Goal: Information Seeking & Learning: Learn about a topic

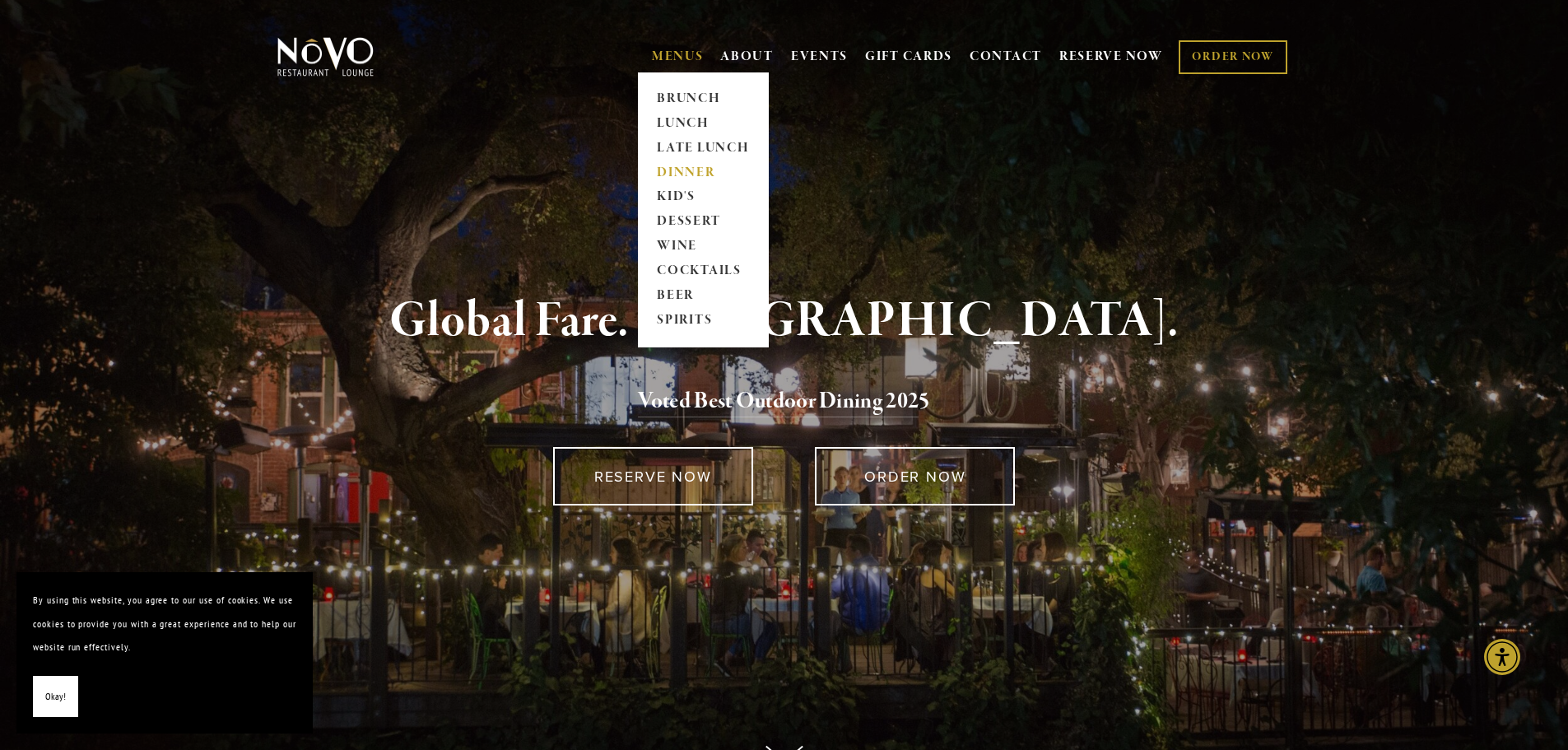
click at [675, 163] on link "DINNER" at bounding box center [702, 173] width 103 height 25
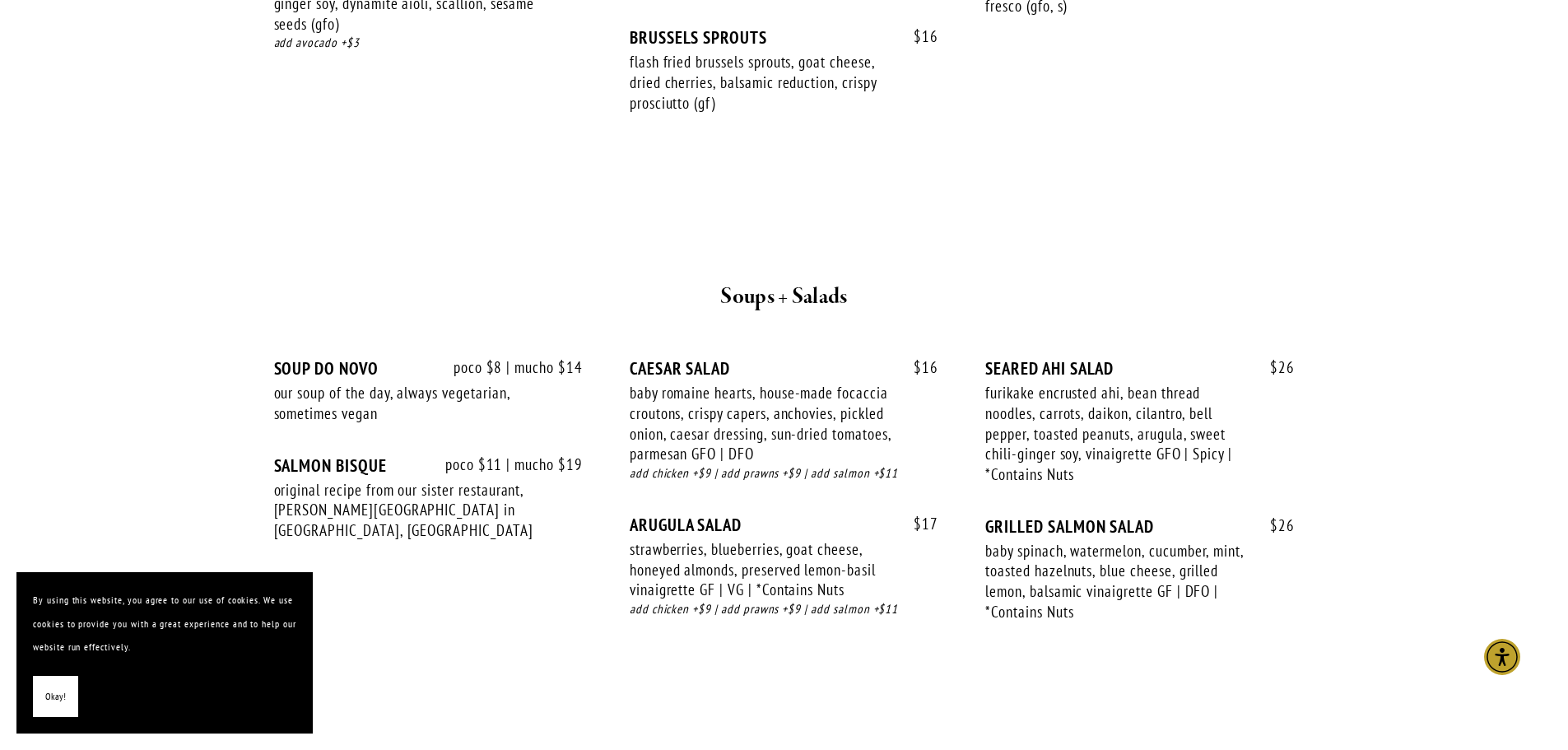
scroll to position [1647, 0]
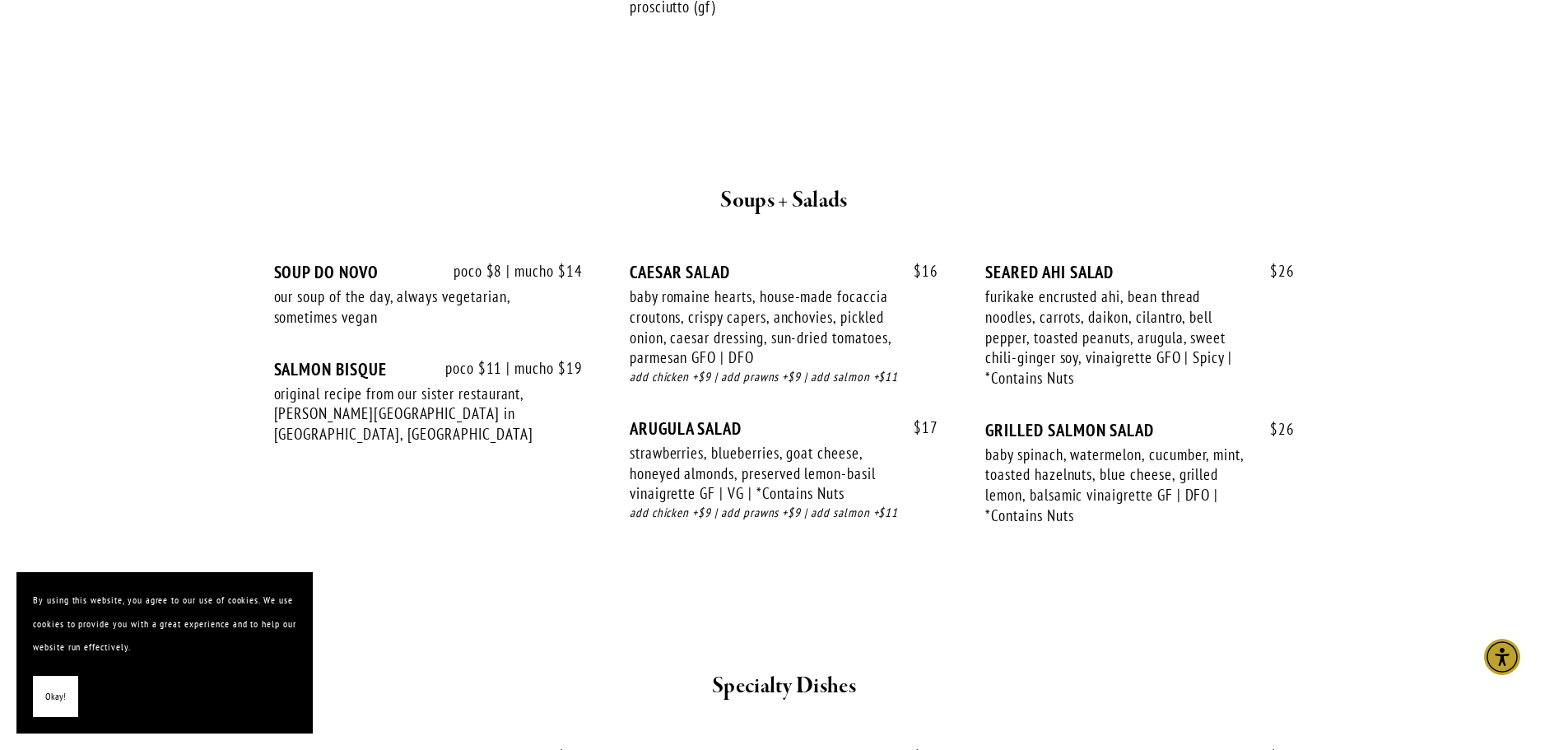
click at [312, 420] on div "original recipe from our sister restaurant, [PERSON_NAME][GEOGRAPHIC_DATA] in […" at bounding box center [404, 414] width 261 height 61
drag, startPoint x: 274, startPoint y: 415, endPoint x: 388, endPoint y: 415, distance: 114.0
click at [388, 415] on div "original recipe from our sister restaurant, [PERSON_NAME][GEOGRAPHIC_DATA] in […" at bounding box center [404, 414] width 261 height 61
copy div "Robin’s Restaurant"
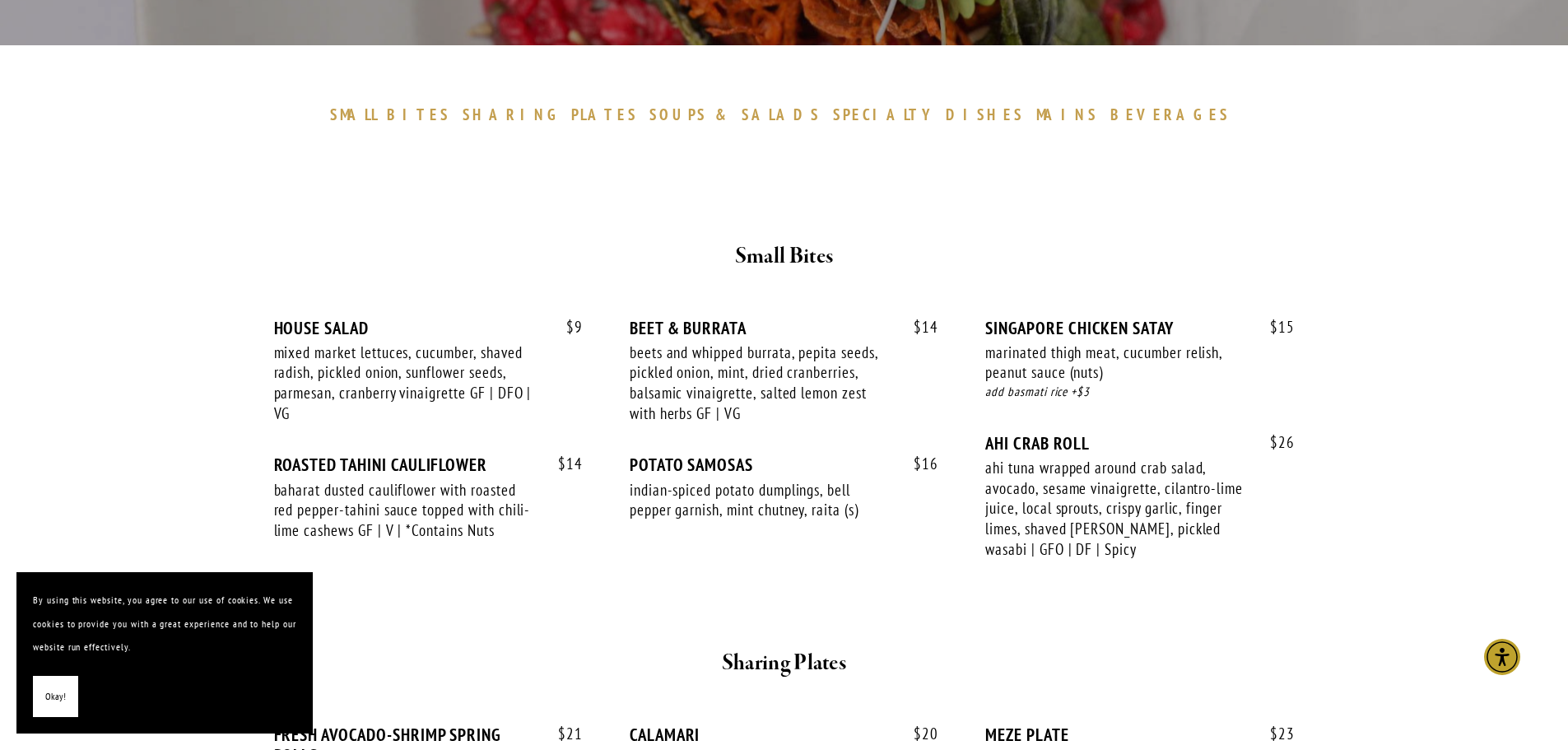
scroll to position [330, 0]
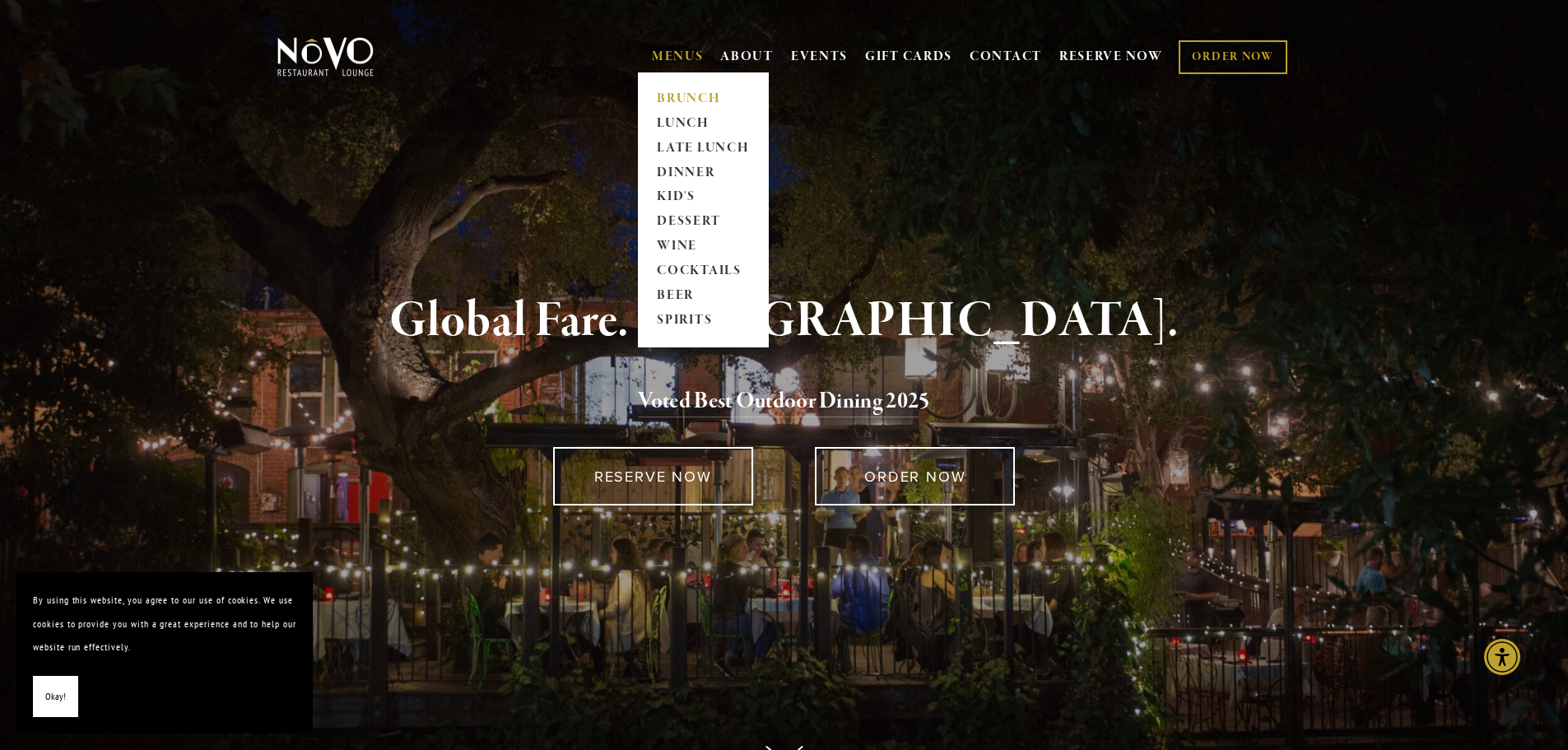
click at [666, 96] on link "BRUNCH" at bounding box center [702, 99] width 103 height 25
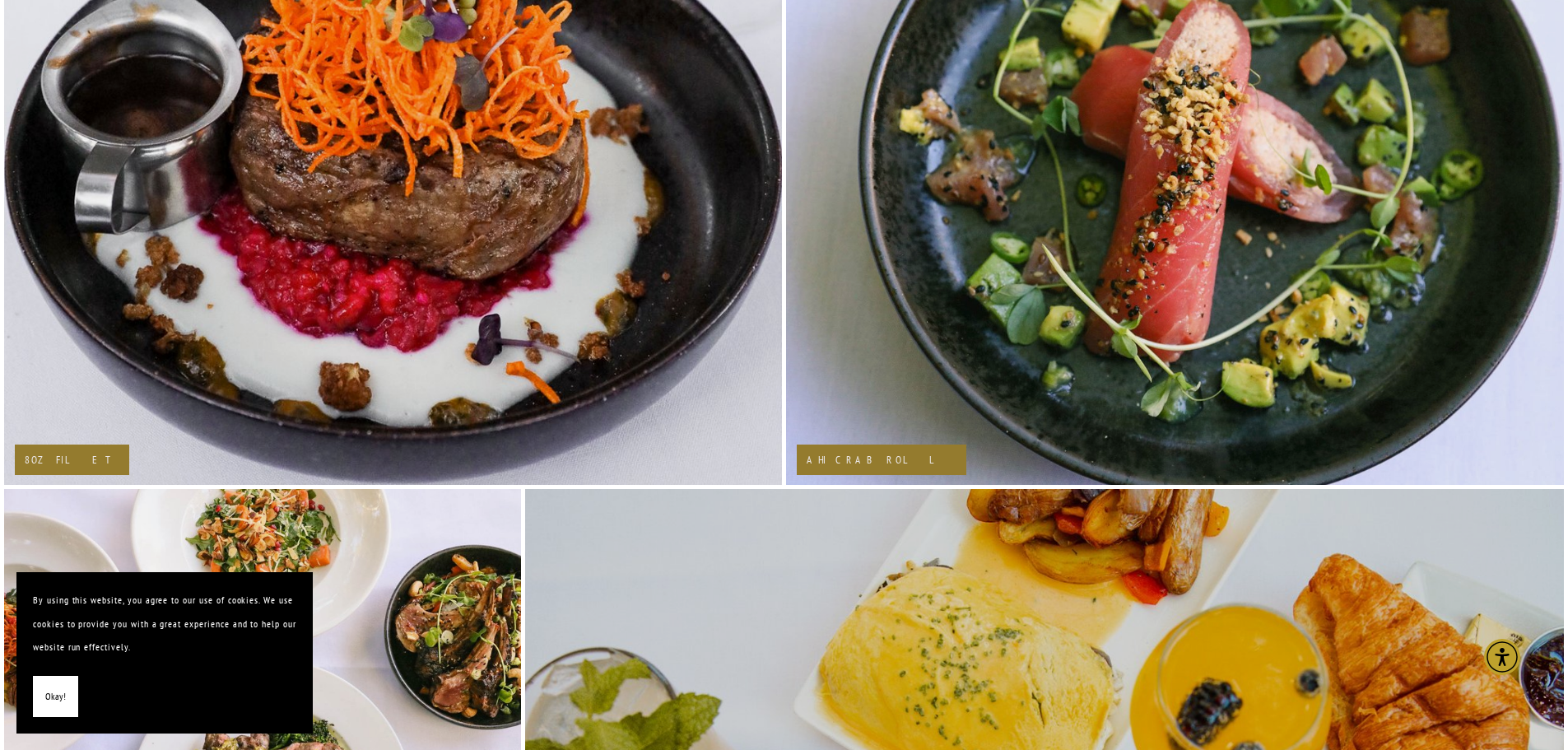
scroll to position [2455, 0]
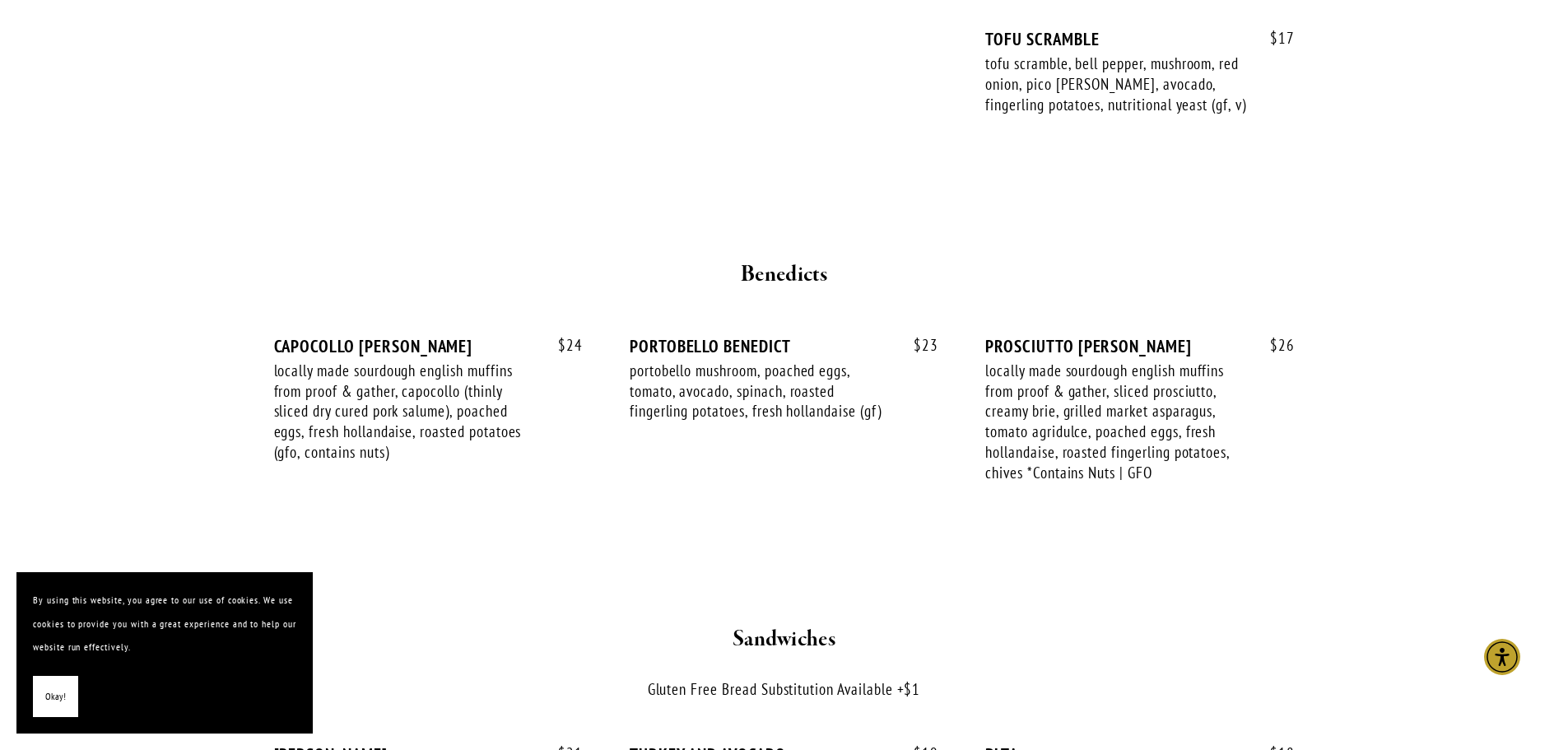
scroll to position [1894, 0]
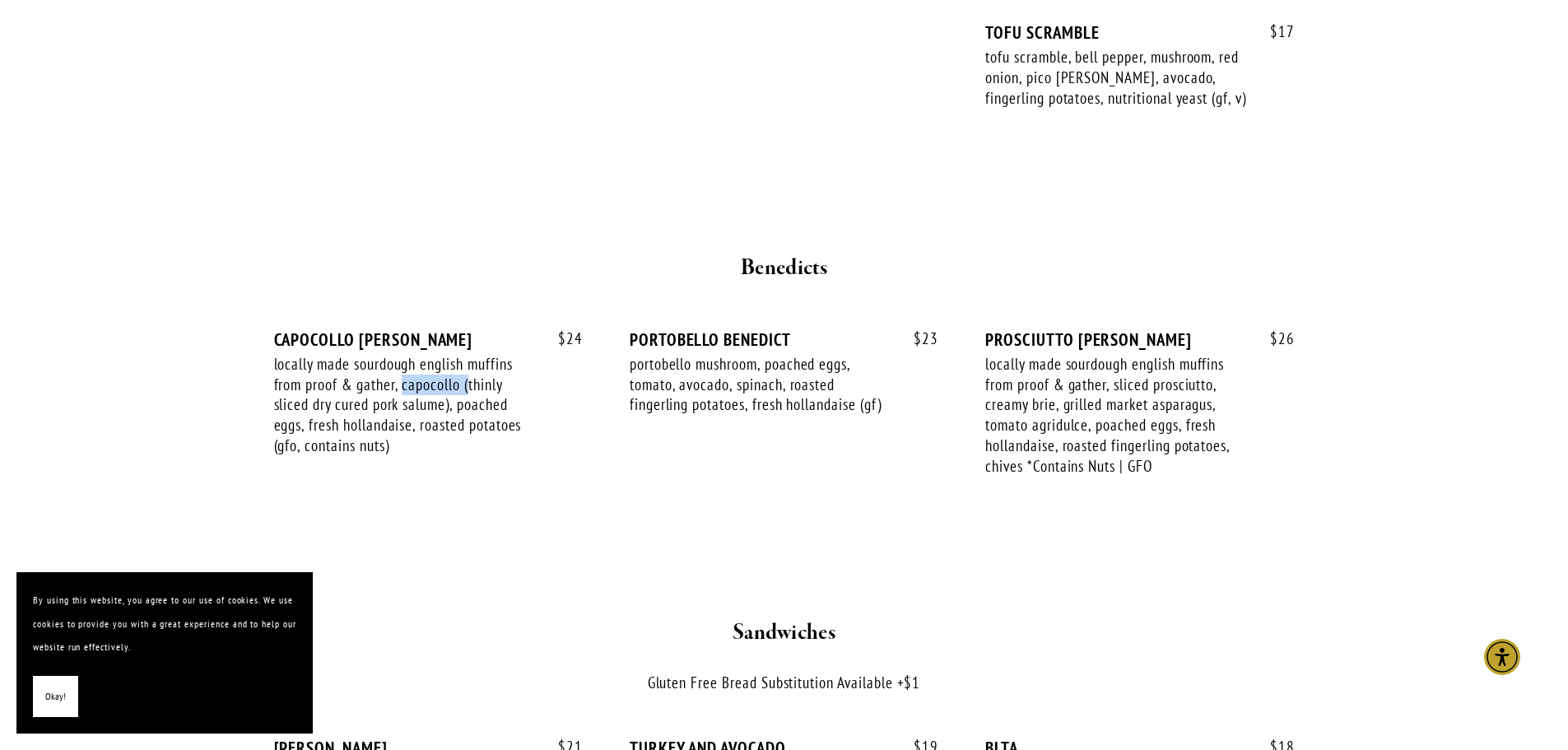
drag, startPoint x: 402, startPoint y: 363, endPoint x: 469, endPoint y: 365, distance: 67.0
click at [469, 365] on div "locally made sourdough english muffins from proof & gather, capocollo (thinly s…" at bounding box center [404, 405] width 261 height 102
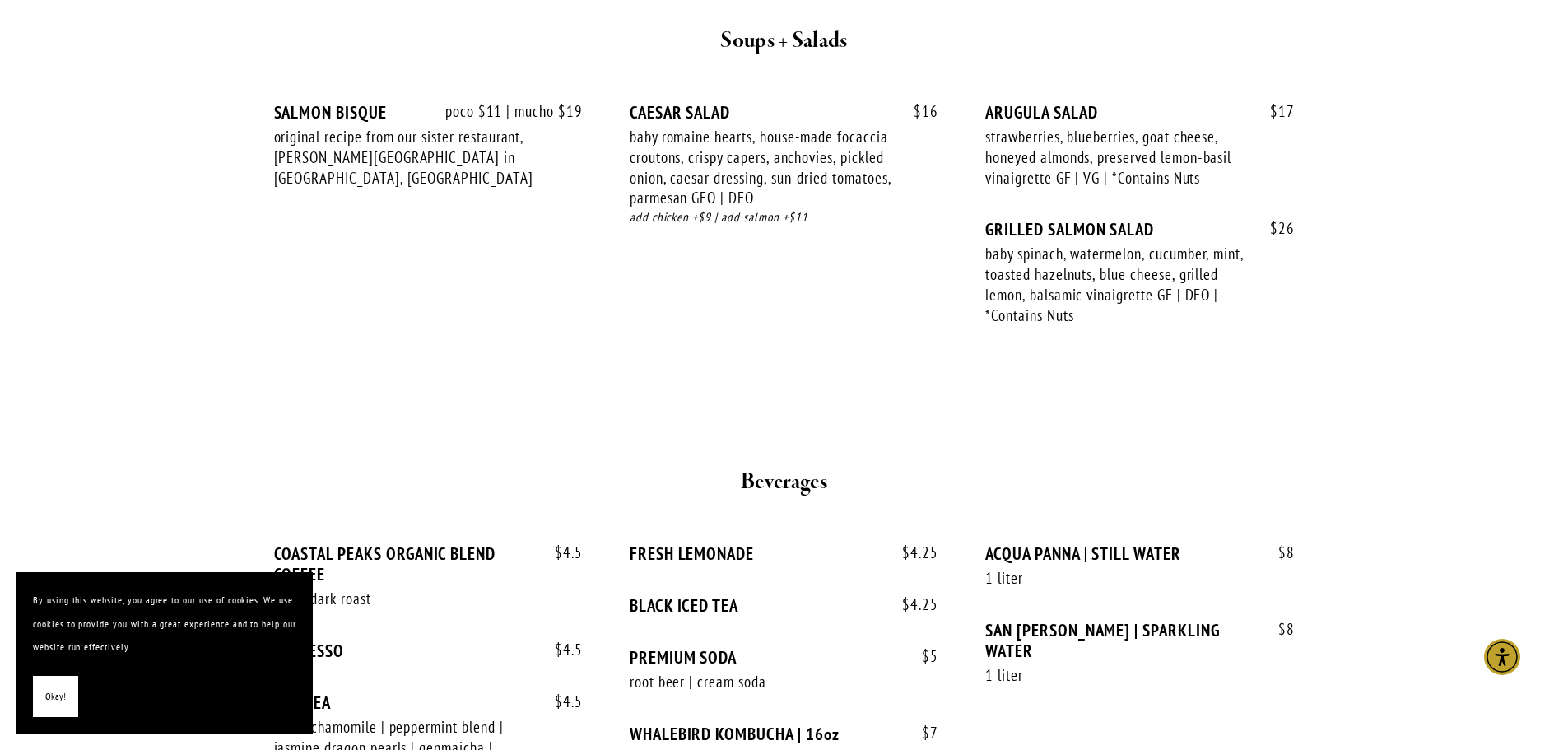
scroll to position [3047, 0]
